Goal: Information Seeking & Learning: Learn about a topic

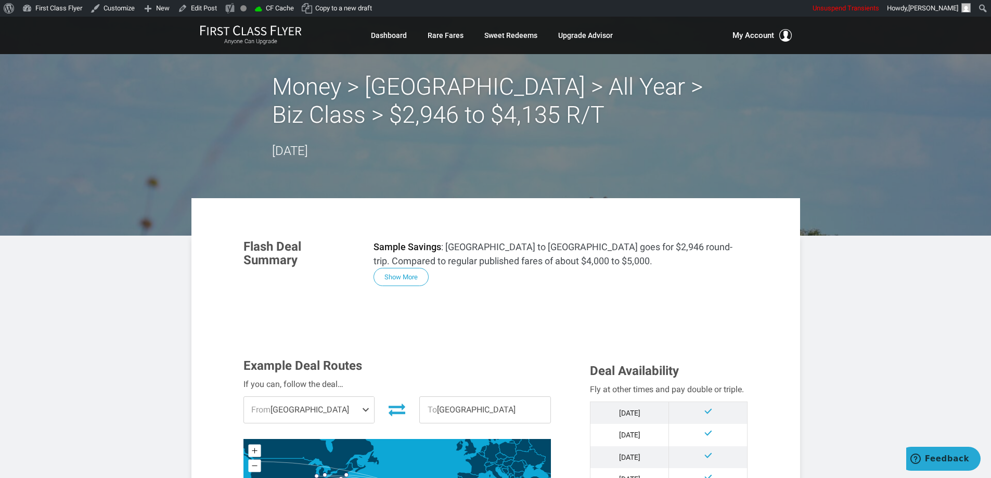
click at [405, 287] on section "Flash Deal Summary Sample Savings : Atlanta to Nairobi goes for $2,946 round-tr…" at bounding box center [495, 262] width 525 height 67
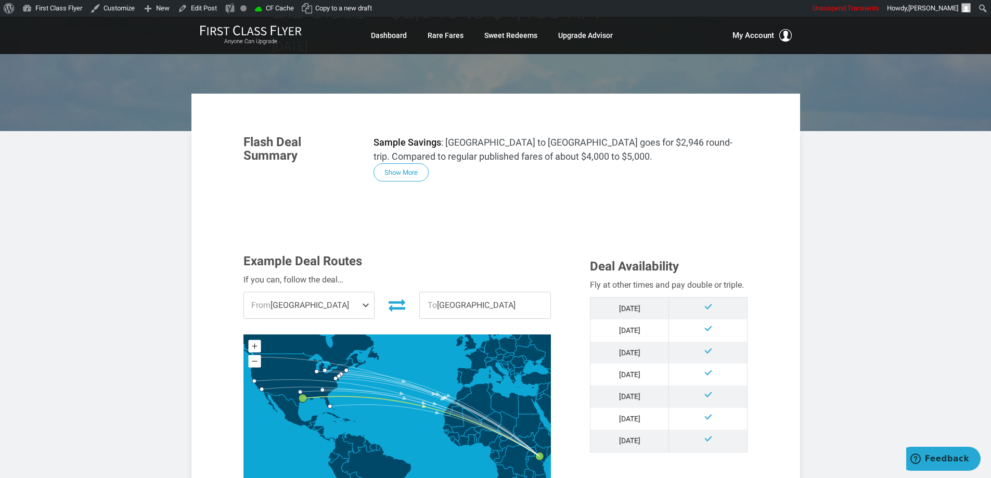
scroll to position [104, 0]
click at [400, 174] on button "Show More" at bounding box center [400, 173] width 55 height 18
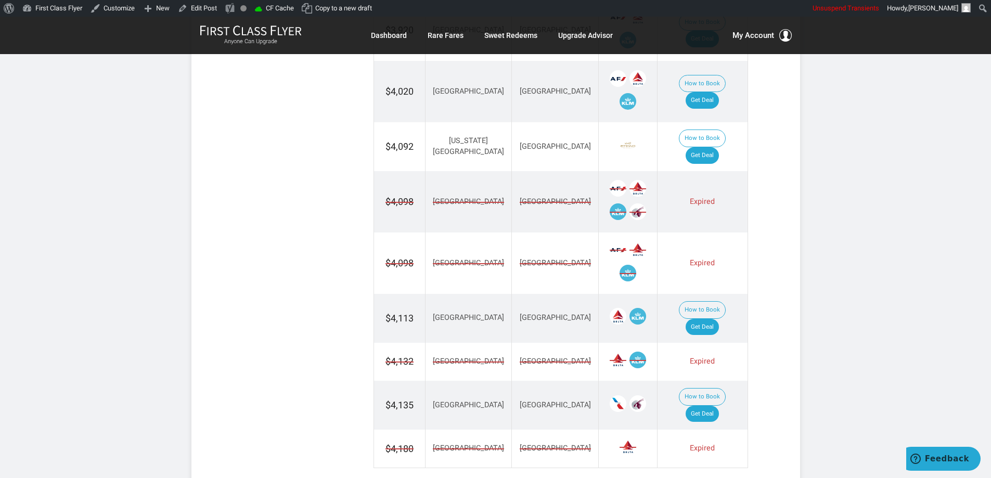
scroll to position [1664, 0]
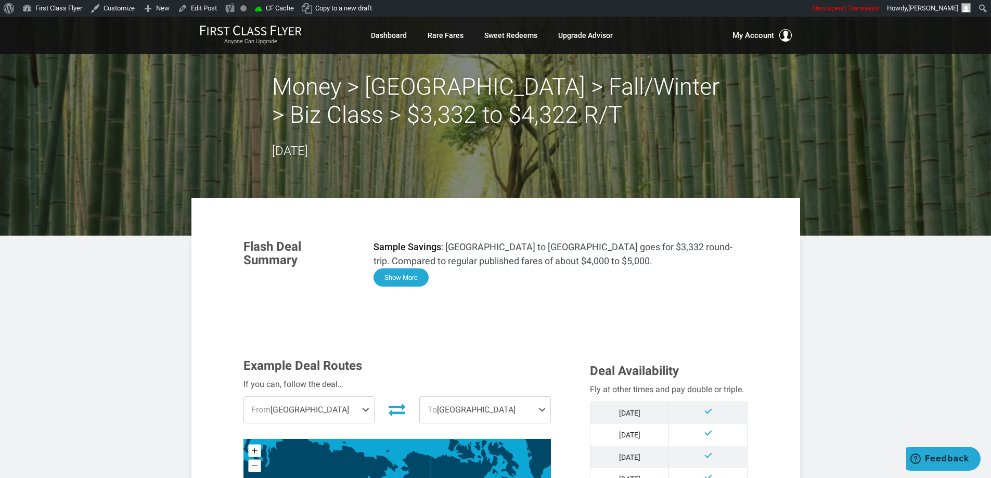
click at [405, 282] on button "Show More" at bounding box center [400, 277] width 55 height 18
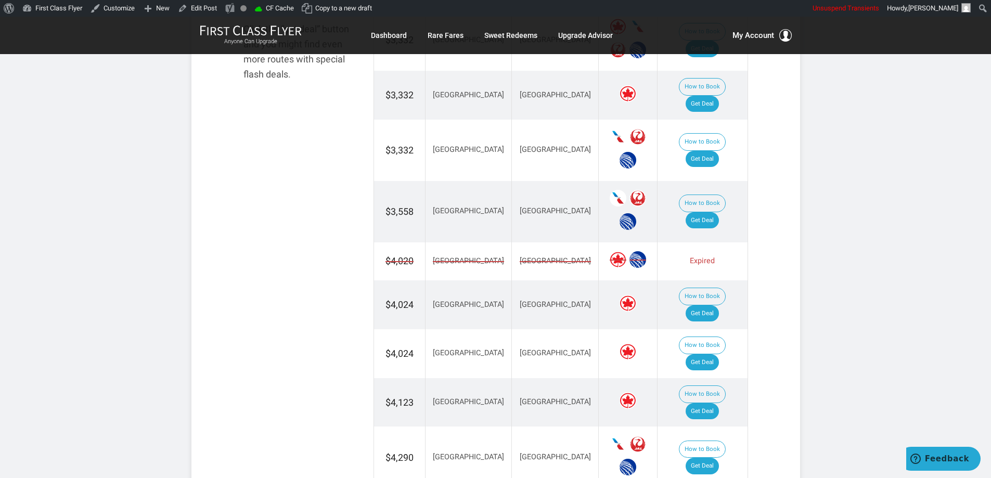
scroll to position [1352, 0]
